Goal: Communication & Community: Answer question/provide support

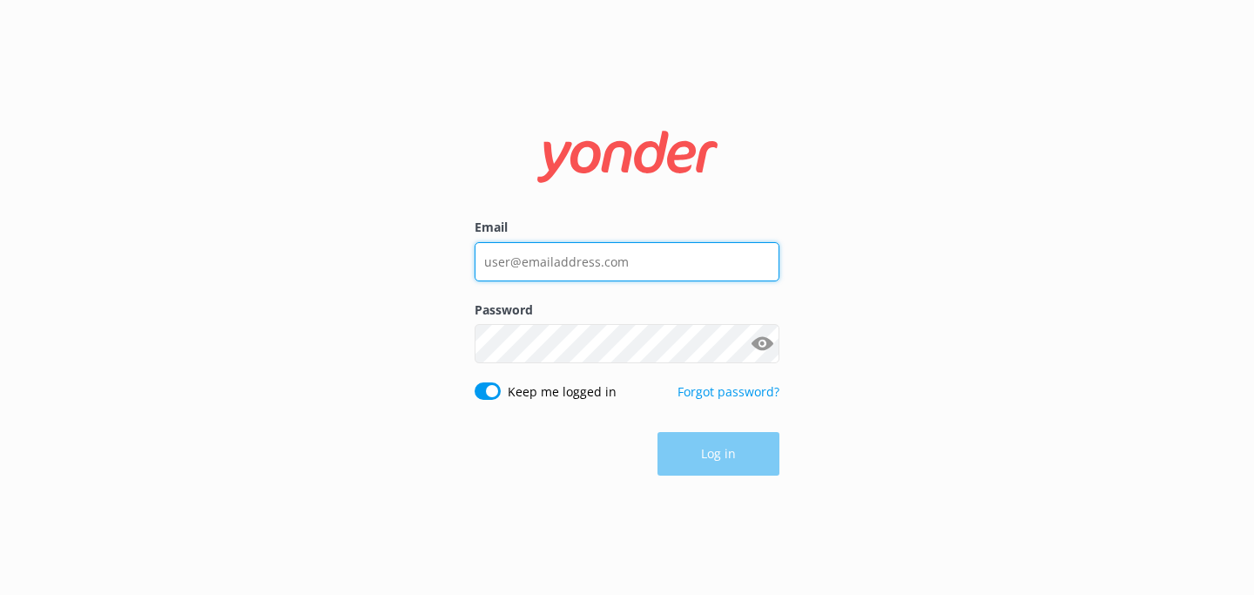
click at [608, 256] on input "Email" at bounding box center [627, 261] width 305 height 39
type input "[EMAIL_ADDRESS][DOMAIN_NAME]"
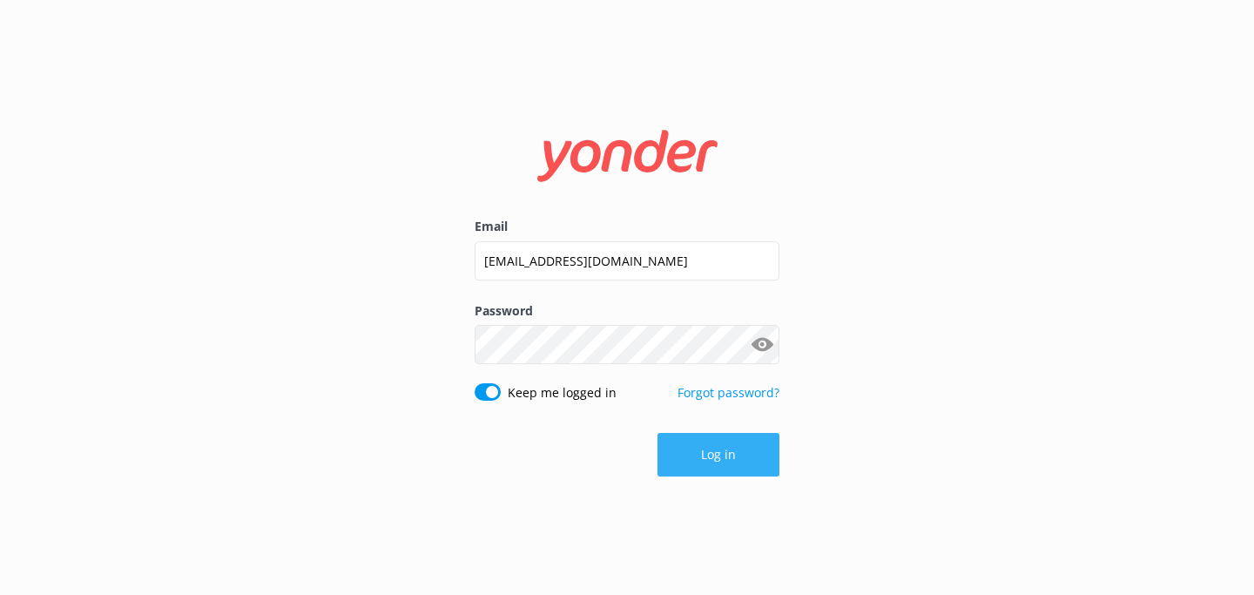
click at [712, 457] on button "Log in" at bounding box center [719, 455] width 122 height 44
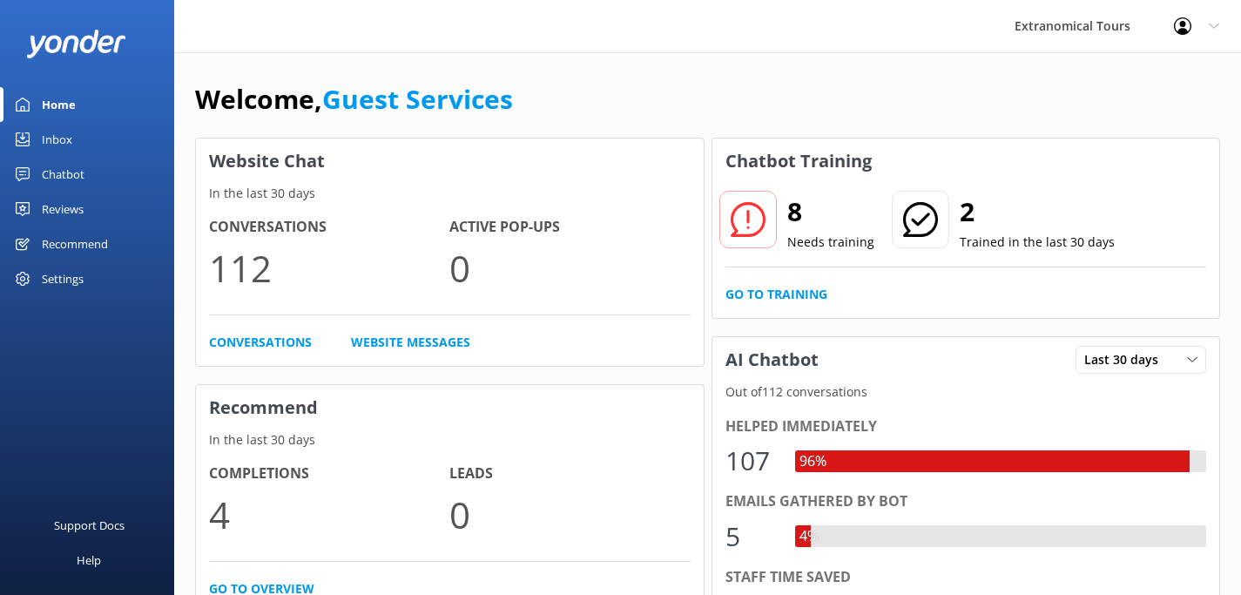
click at [101, 125] on link "Inbox" at bounding box center [87, 139] width 174 height 35
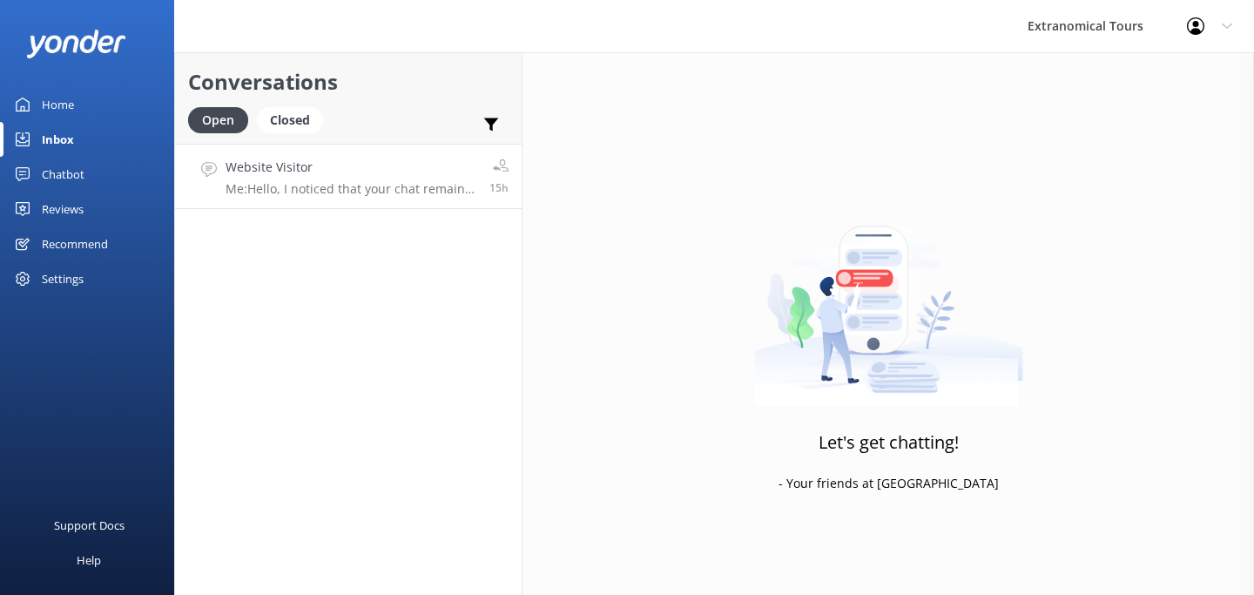
click at [293, 195] on p "Me: Hello, I noticed that your chat remains open, but inactive. I will close th…" at bounding box center [351, 189] width 251 height 16
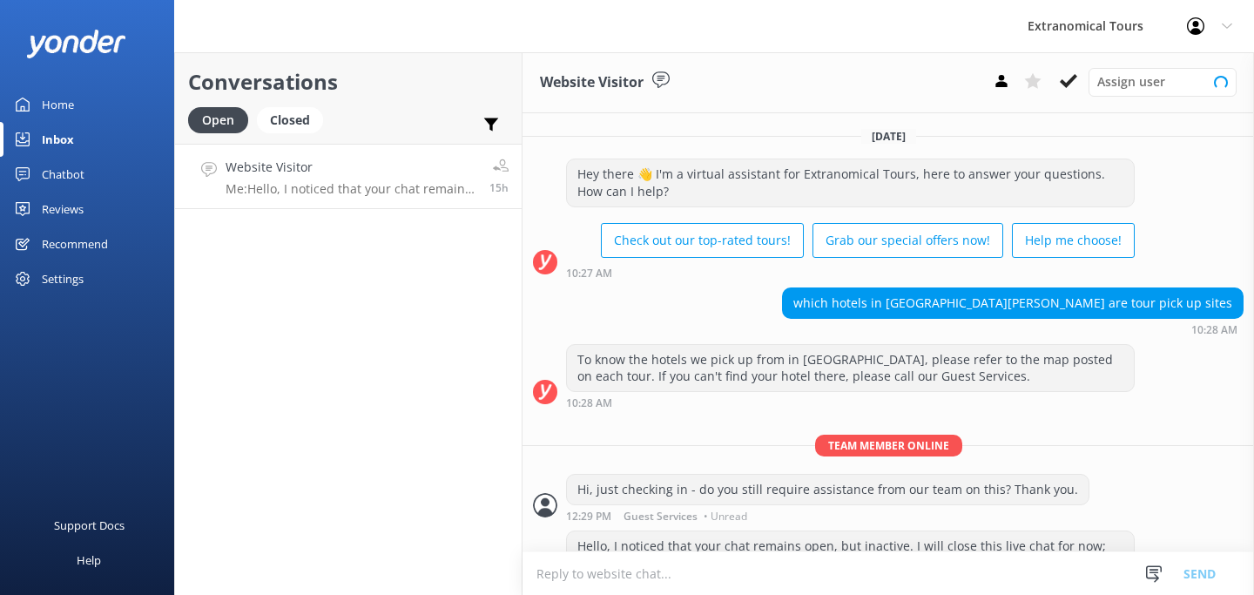
scroll to position [68, 0]
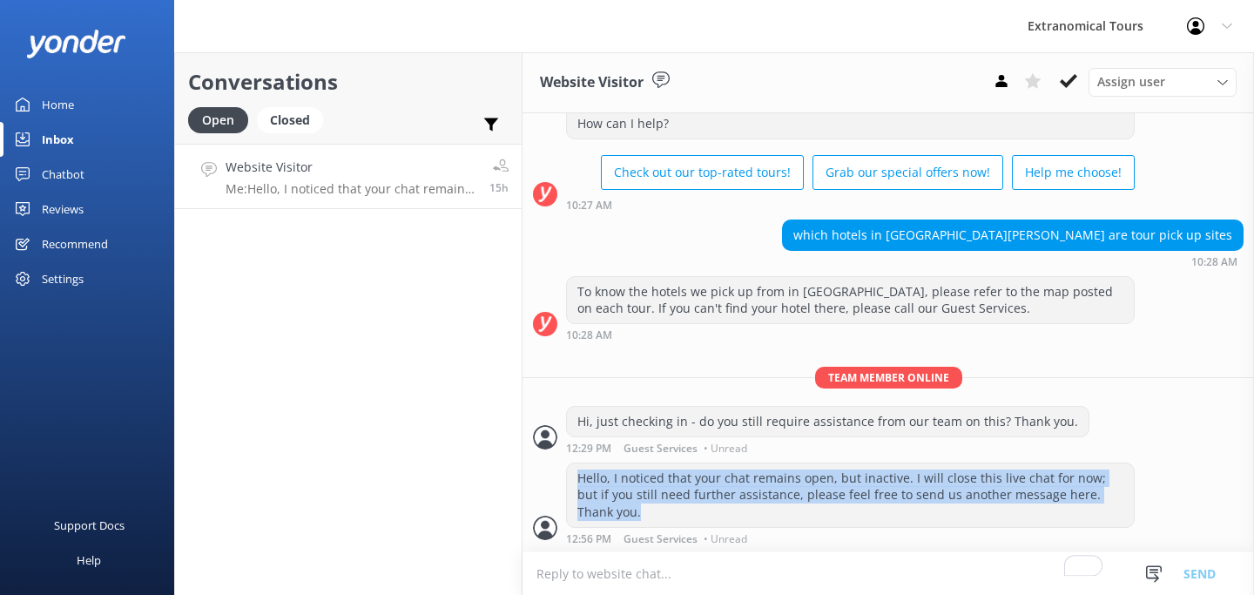
drag, startPoint x: 624, startPoint y: 503, endPoint x: 562, endPoint y: 479, distance: 66.2
click at [563, 479] on div "Hello, I noticed that your chat remains open, but inactive. I will close this l…" at bounding box center [889, 503] width 732 height 82
copy div "Hello, I noticed that your chat remains open, but inactive. I will close this l…"
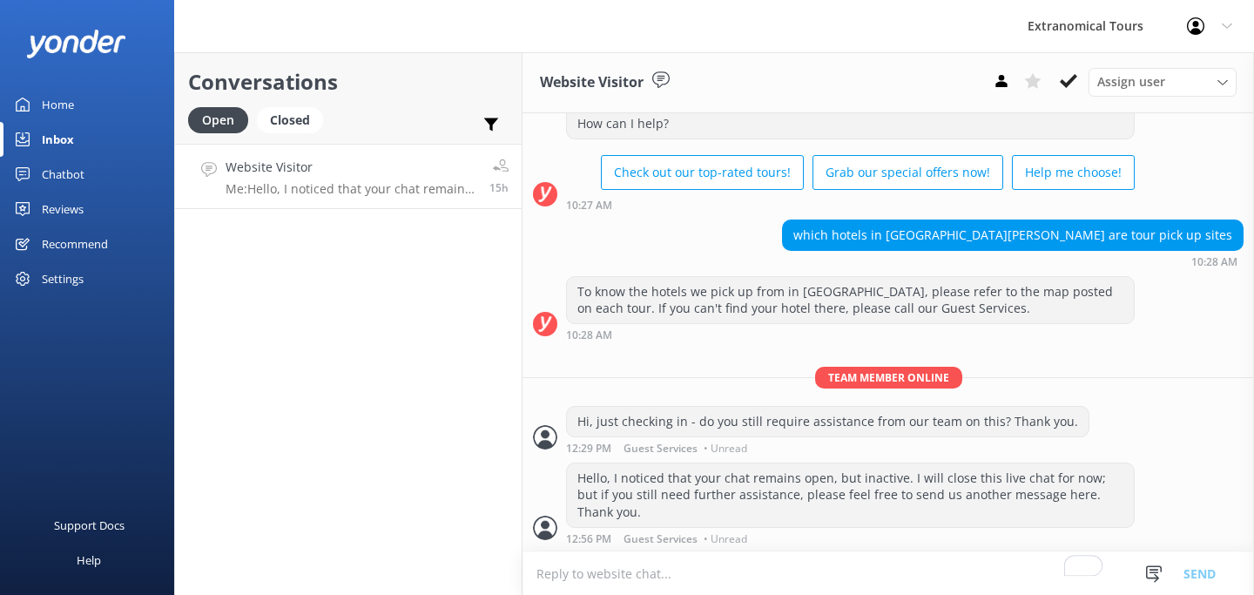
click at [768, 476] on div "Hello, I noticed that your chat remains open, but inactive. I will close this l…" at bounding box center [850, 495] width 567 height 64
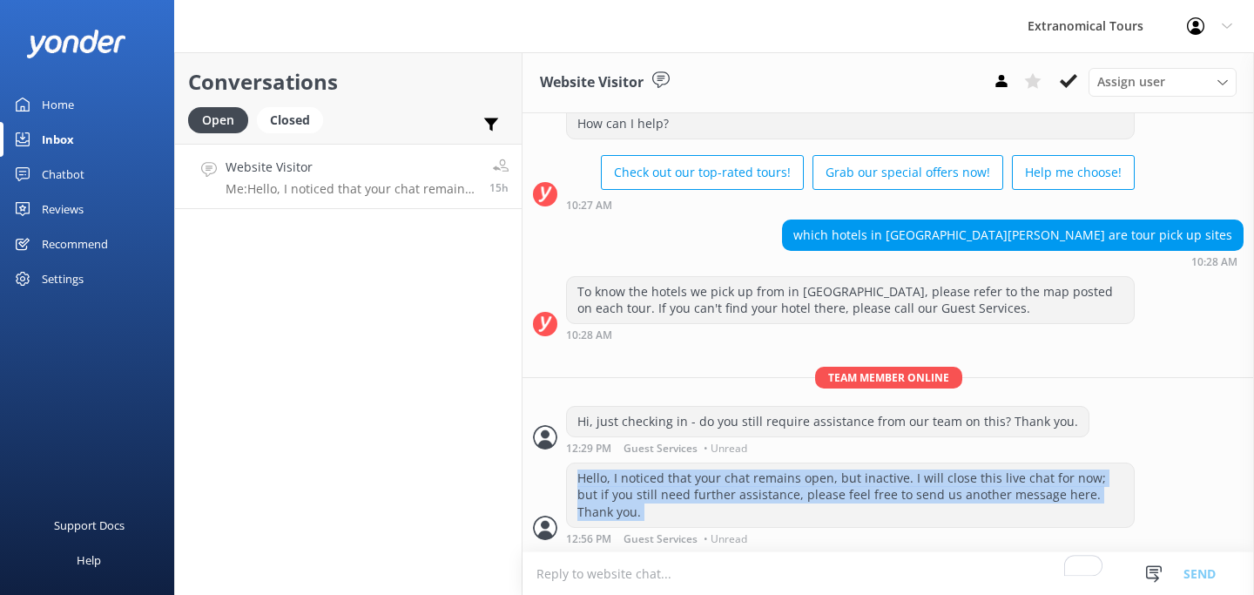
click at [768, 476] on div "Hello, I noticed that your chat remains open, but inactive. I will close this l…" at bounding box center [850, 495] width 567 height 64
copy div "Hello, I noticed that your chat remains open, but inactive. I will close this l…"
click at [1078, 85] on button at bounding box center [1068, 81] width 31 height 26
